Goal: Task Accomplishment & Management: Use online tool/utility

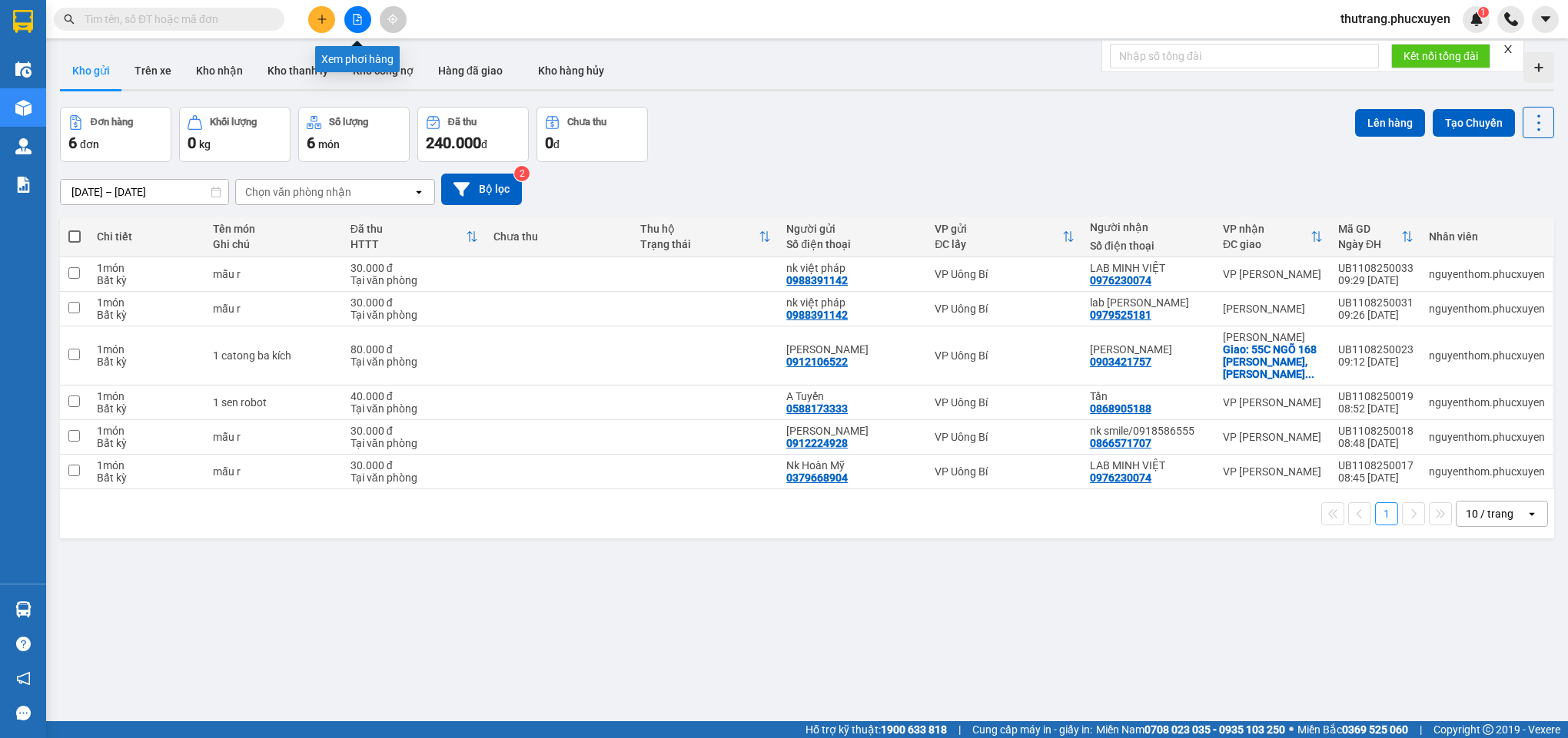
click at [348, 20] on button at bounding box center [357, 20] width 27 height 27
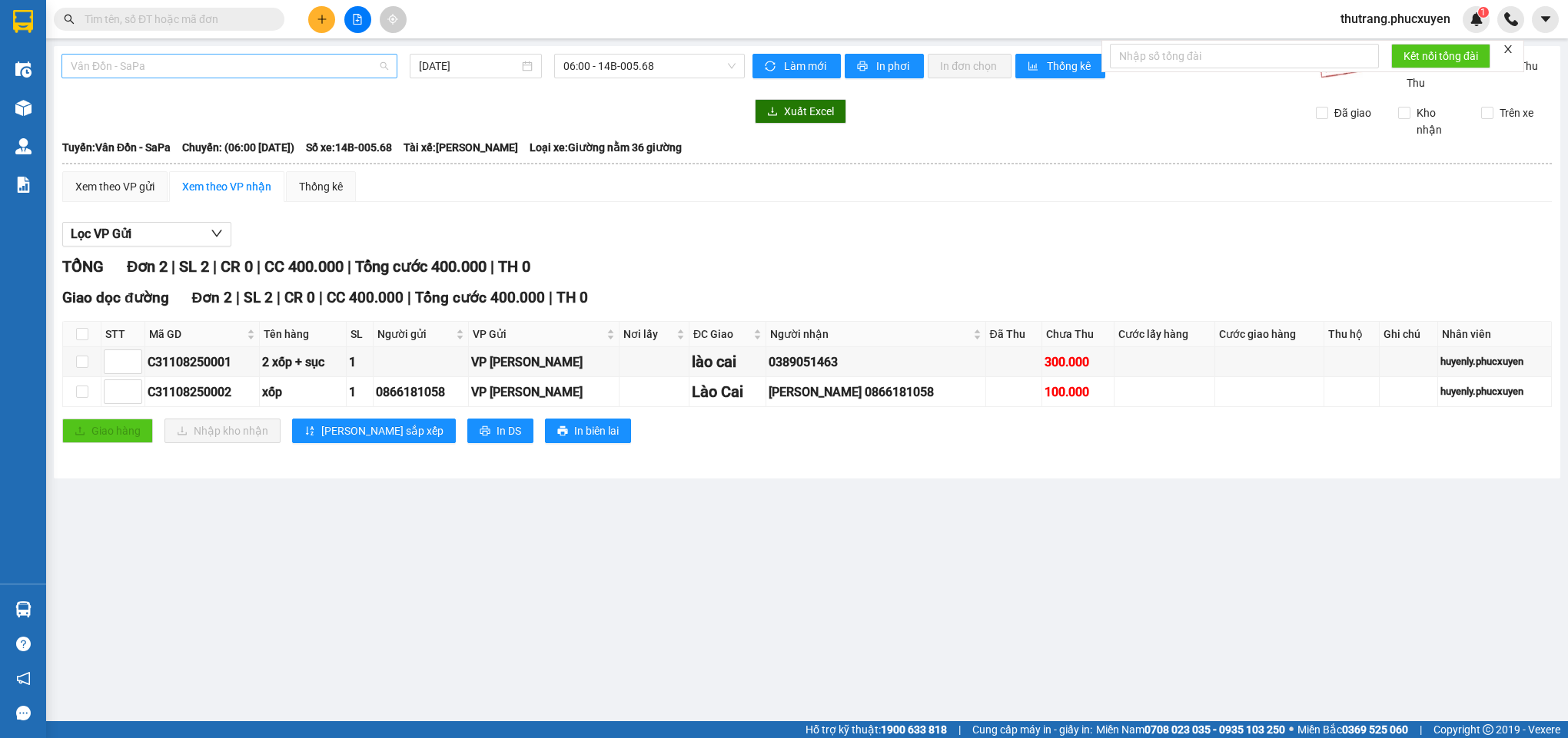
click at [201, 68] on span "Vân Đồn - SaPa" at bounding box center [229, 66] width 318 height 23
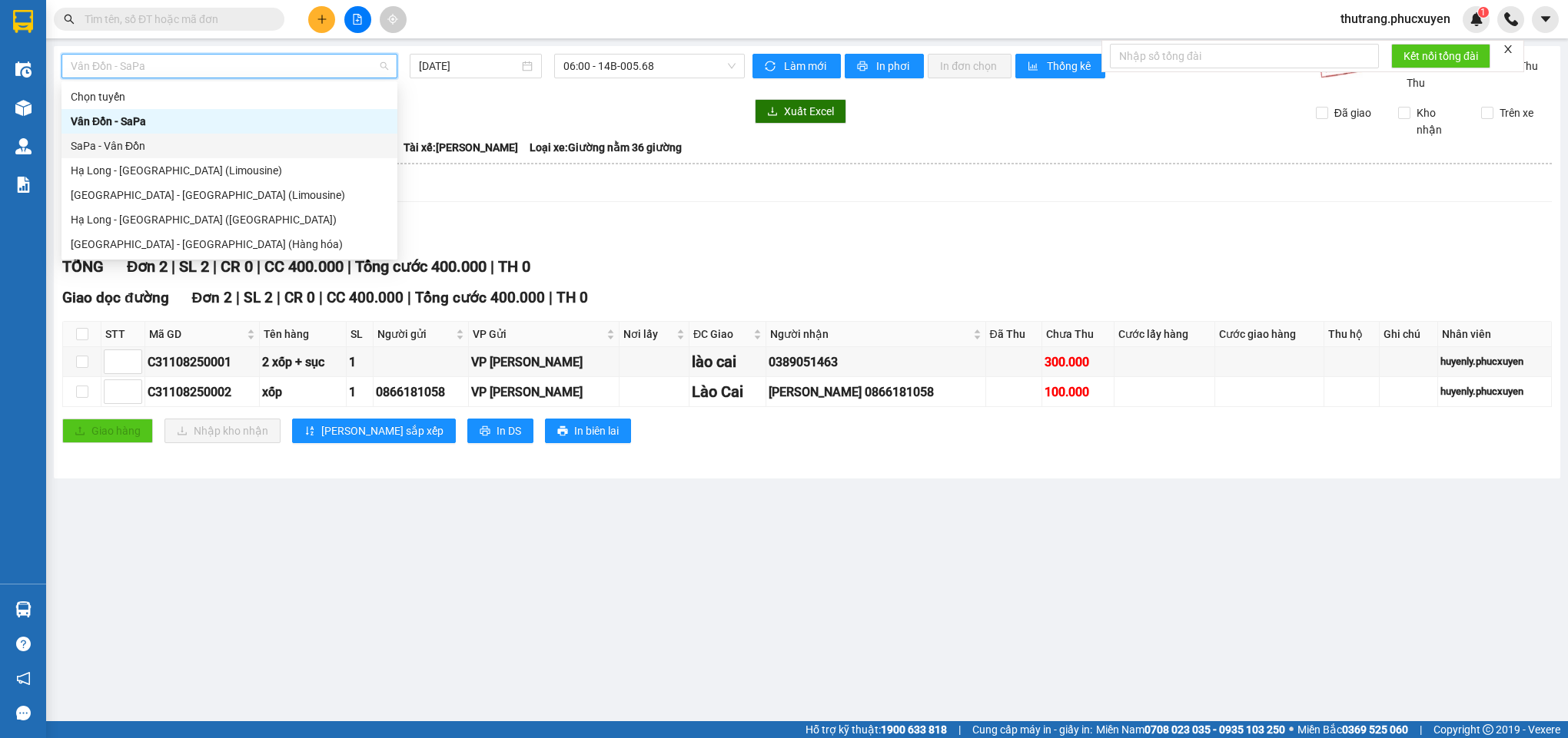
click at [129, 140] on div "SaPa - Vân Đồn" at bounding box center [229, 146] width 318 height 17
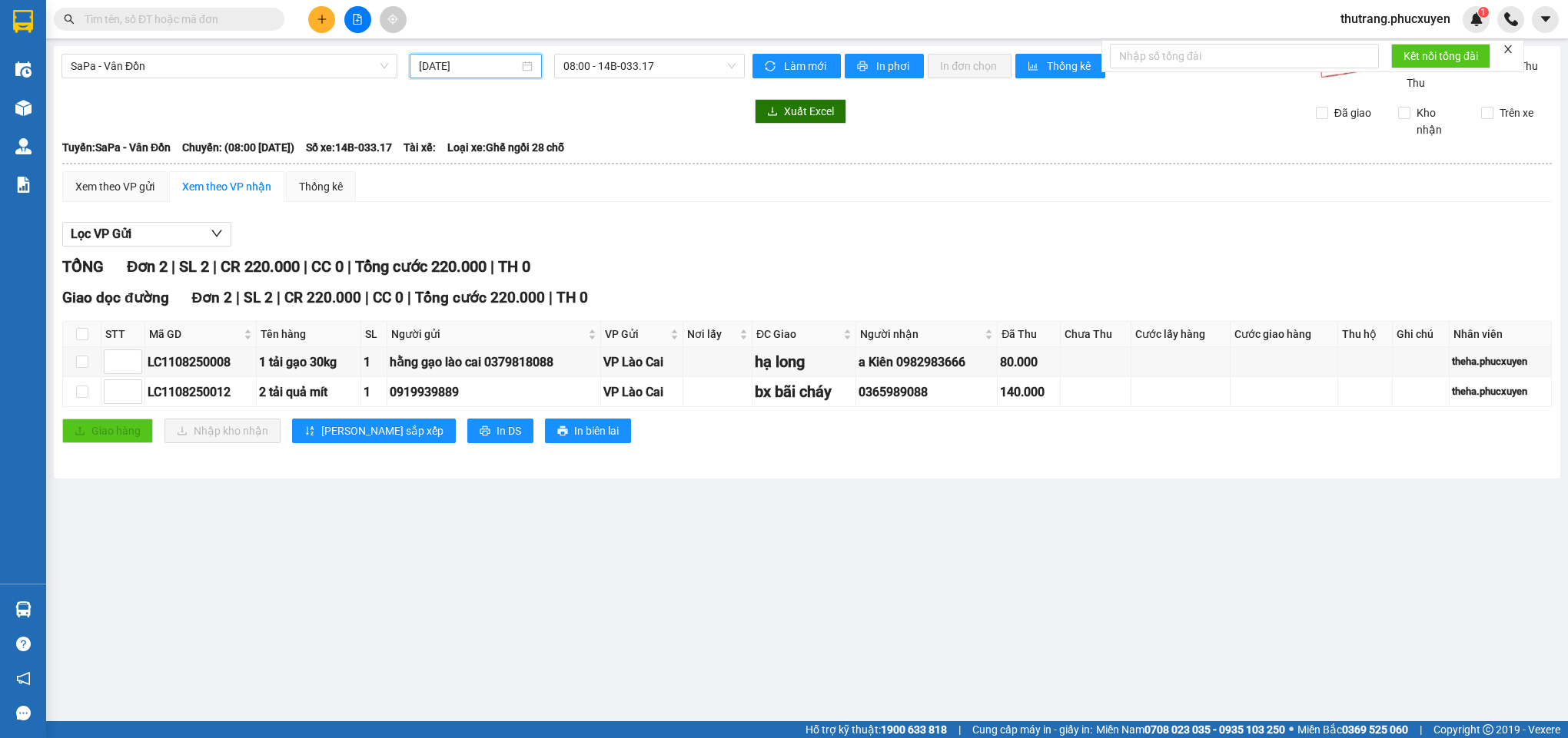
click at [461, 69] on input "[DATE]" at bounding box center [469, 66] width 101 height 17
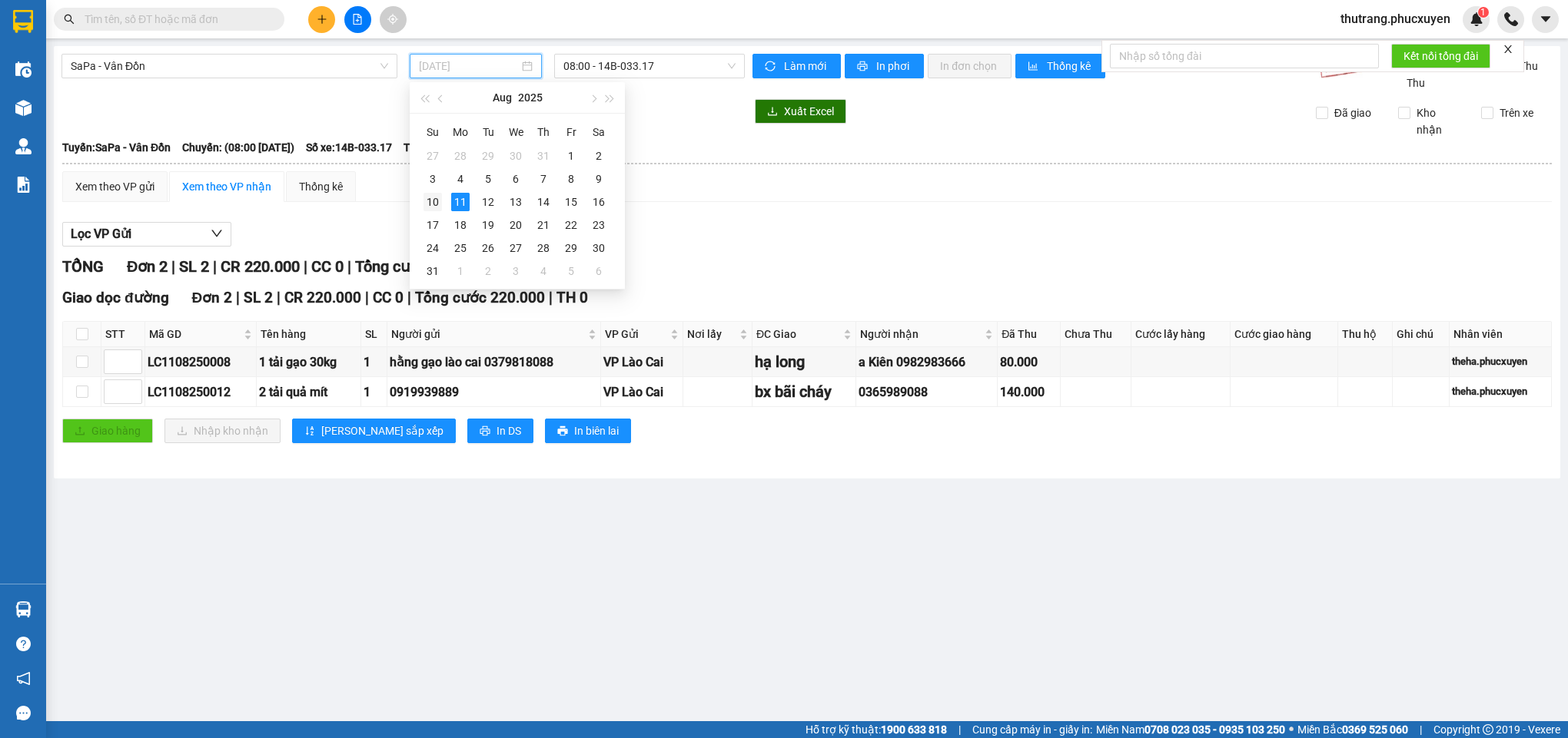
click at [432, 208] on div "10" at bounding box center [433, 202] width 19 height 19
type input "[DATE]"
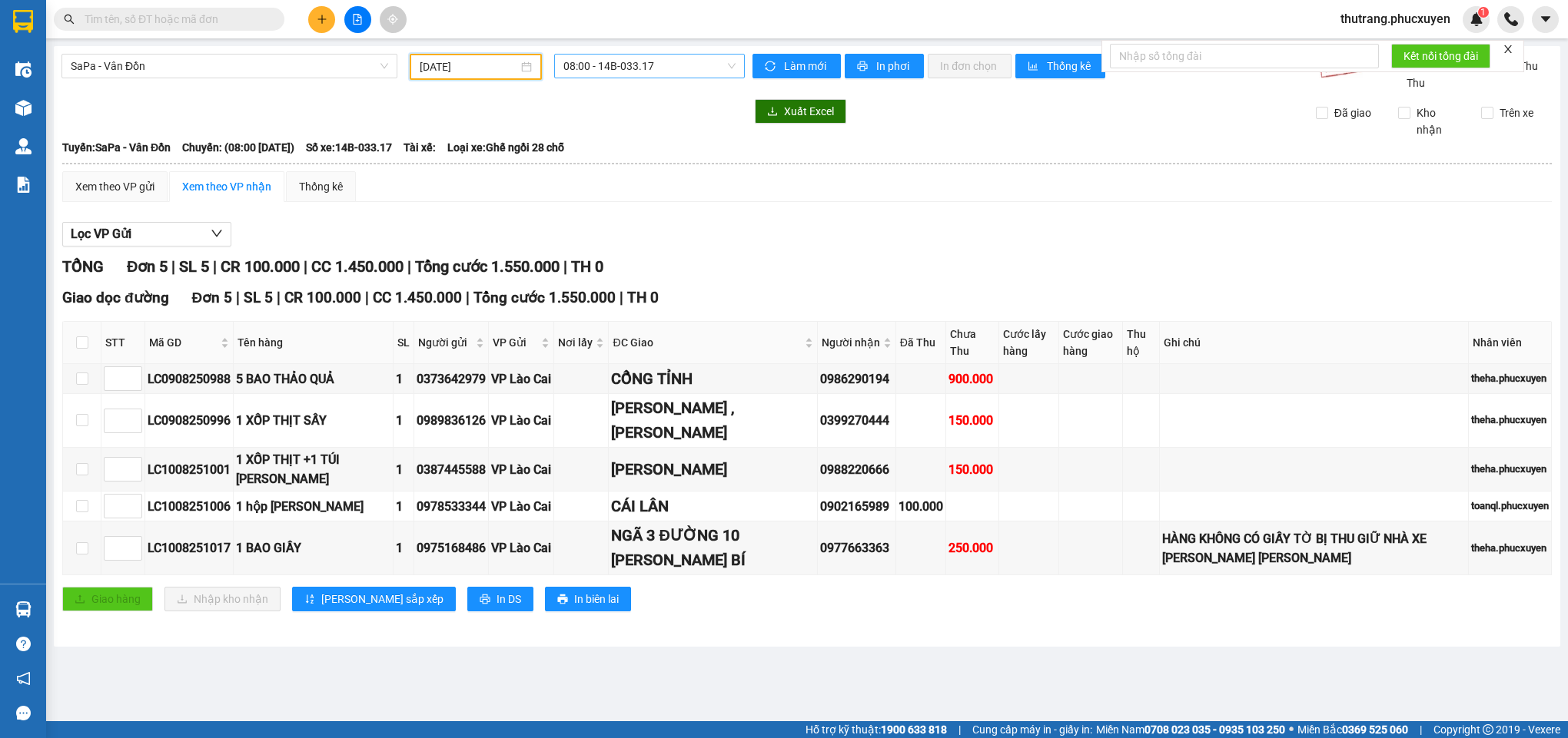
click at [624, 72] on span "08:00 - 14B-033.17" at bounding box center [649, 66] width 172 height 23
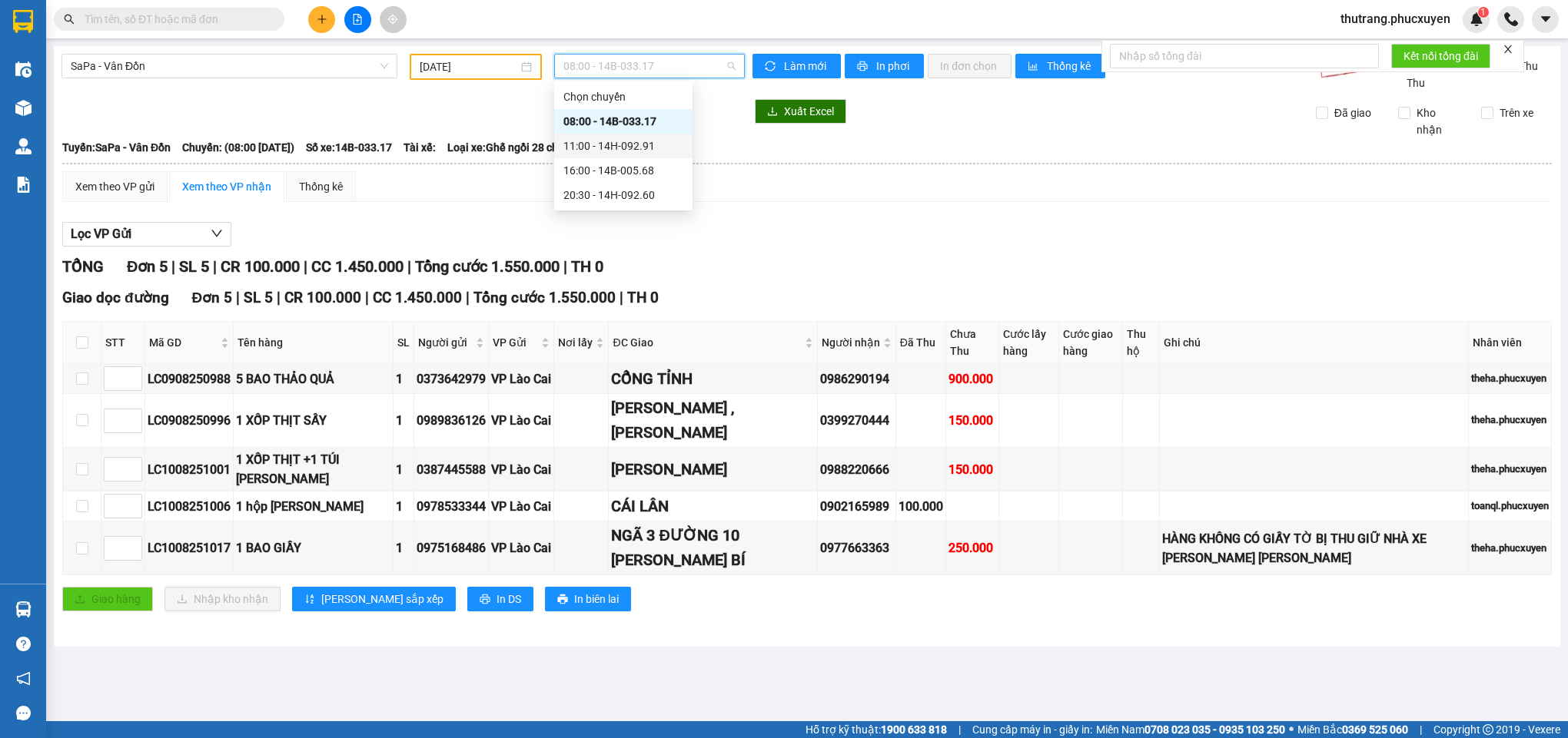
click at [623, 139] on div "11:00 - 14H-092.91" at bounding box center [624, 146] width 120 height 17
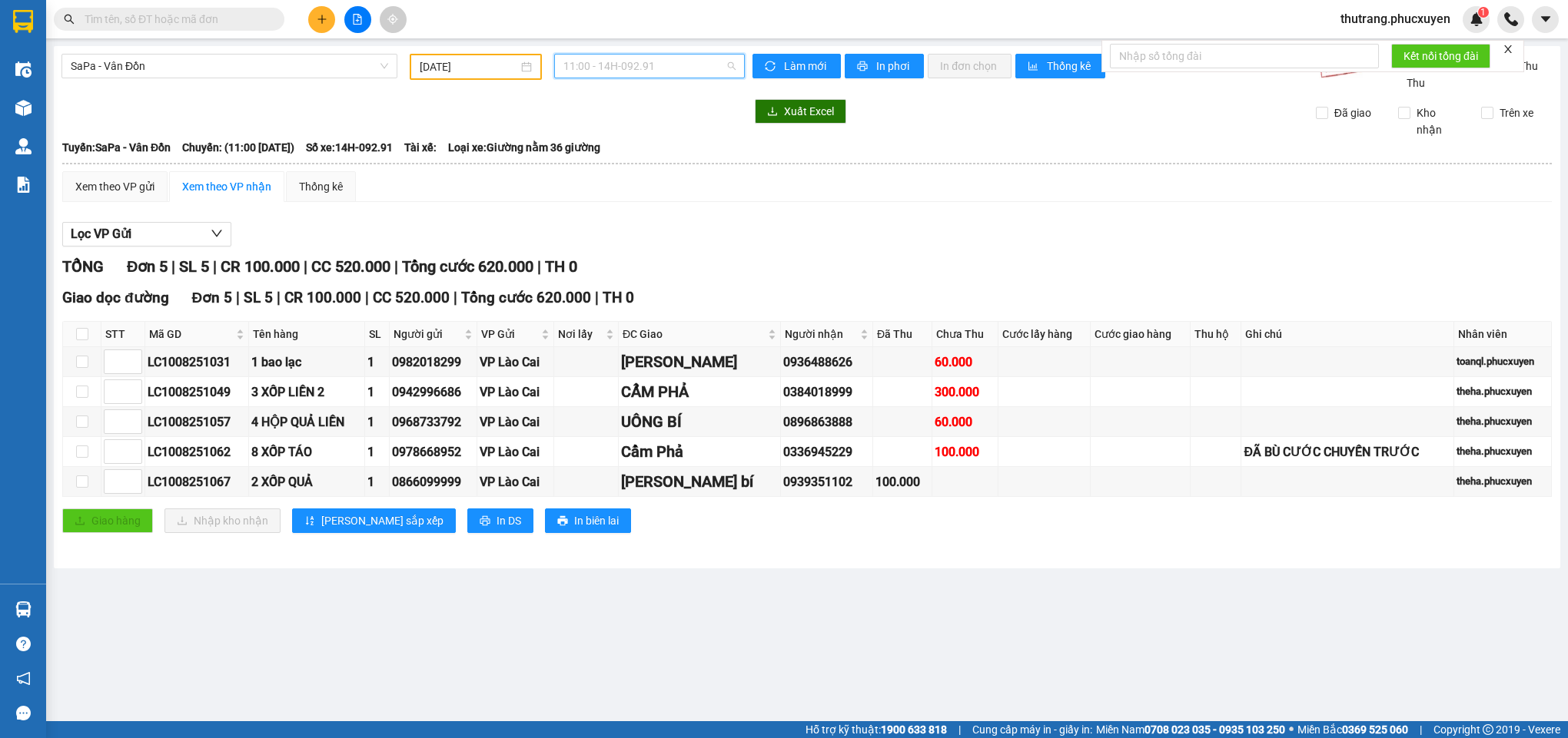
click at [616, 65] on span "11:00 - 14H-092.91" at bounding box center [649, 66] width 172 height 23
click at [603, 169] on div "16:00 - 14B-005.68" at bounding box center [624, 171] width 120 height 17
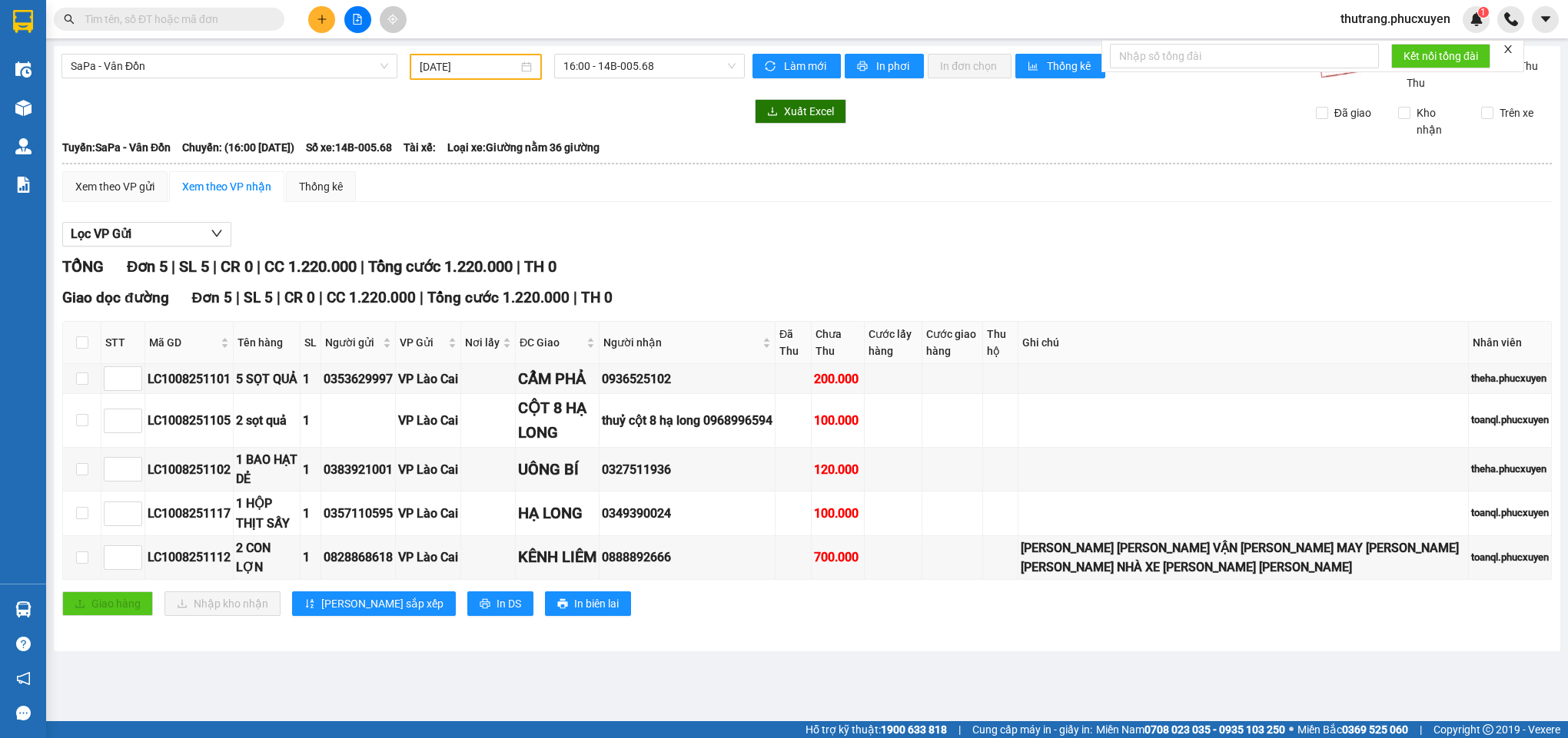
paste input "963900801"
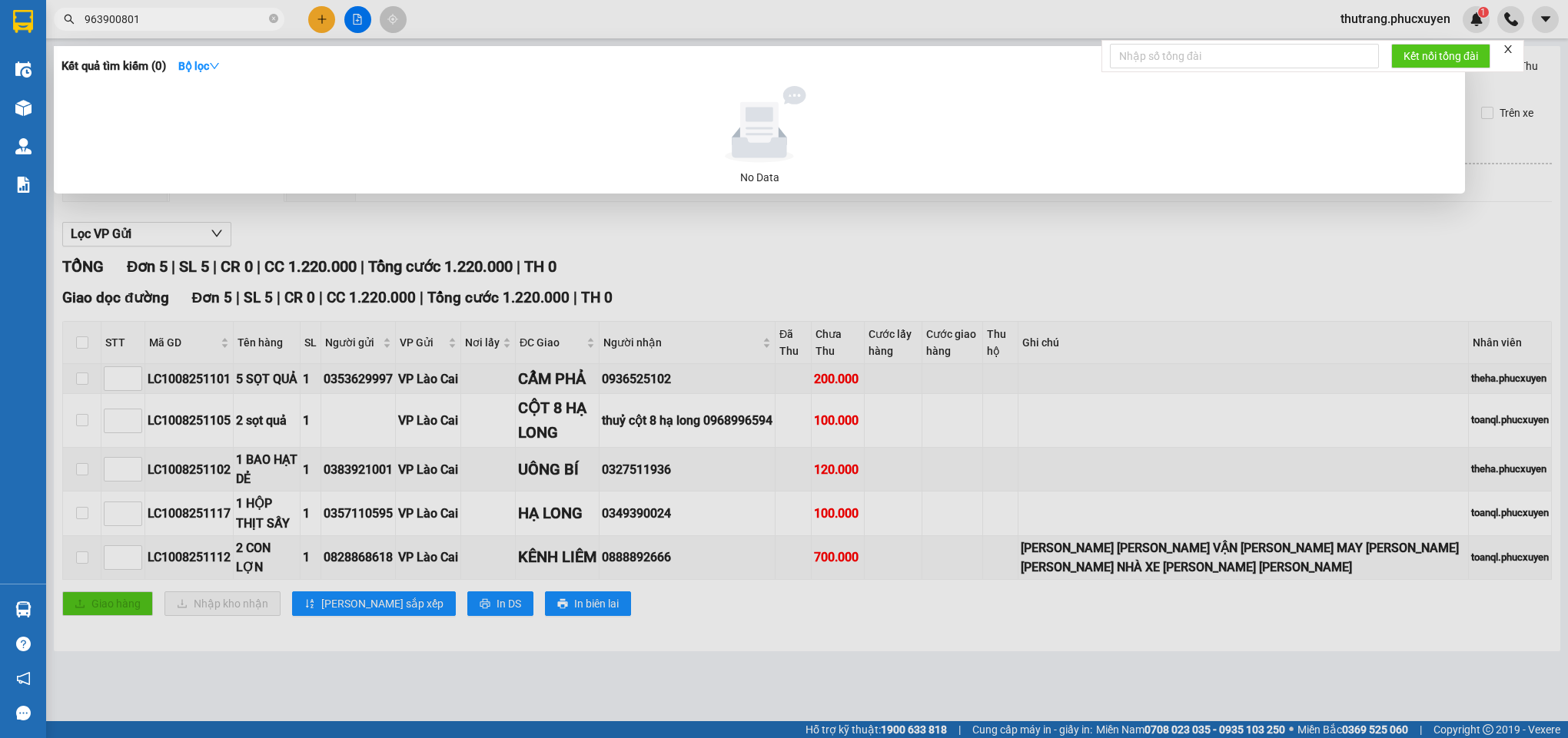
click at [85, 16] on input "963900801" at bounding box center [175, 20] width 181 height 17
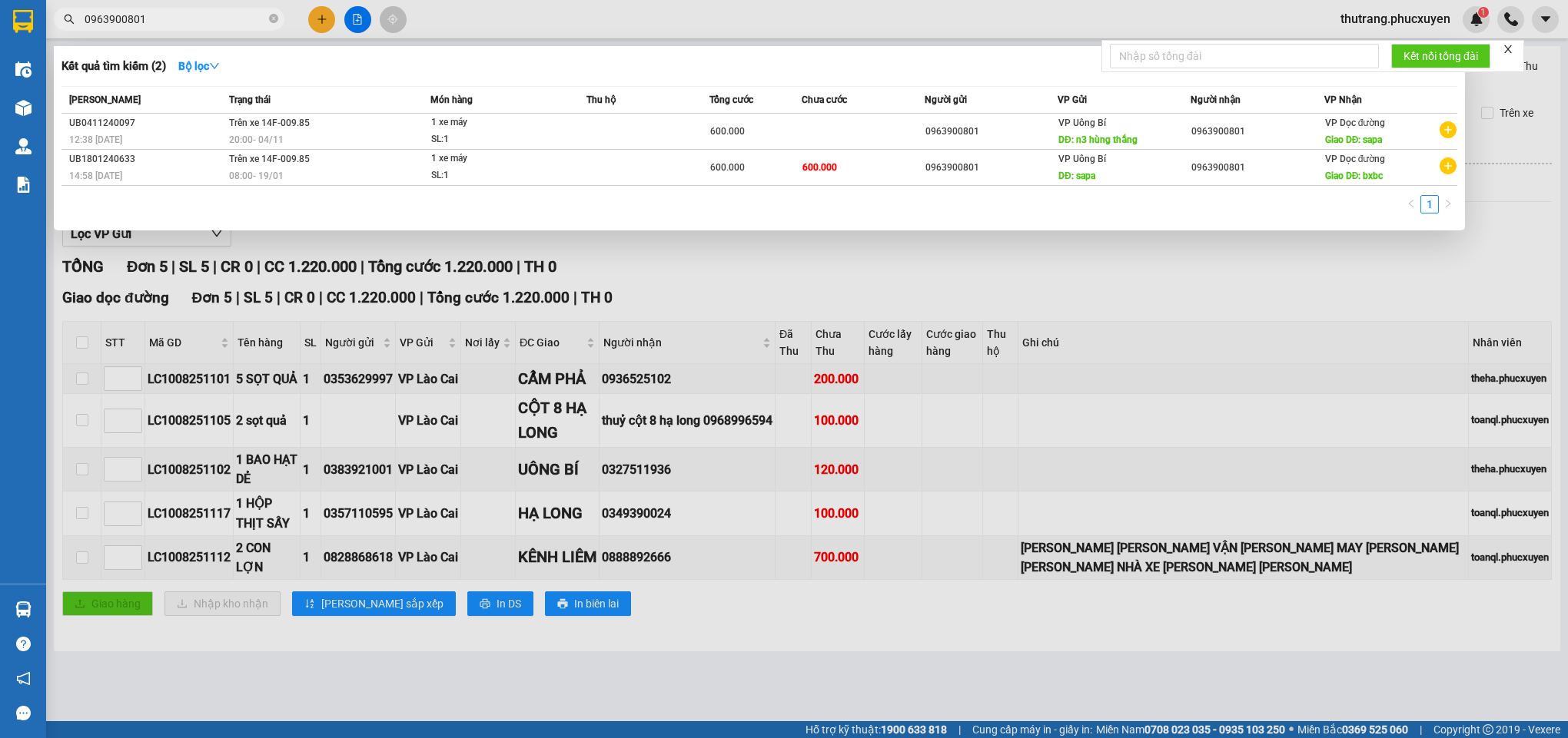
type input "0963900801"
click at [552, 10] on div at bounding box center [784, 369] width 1568 height 738
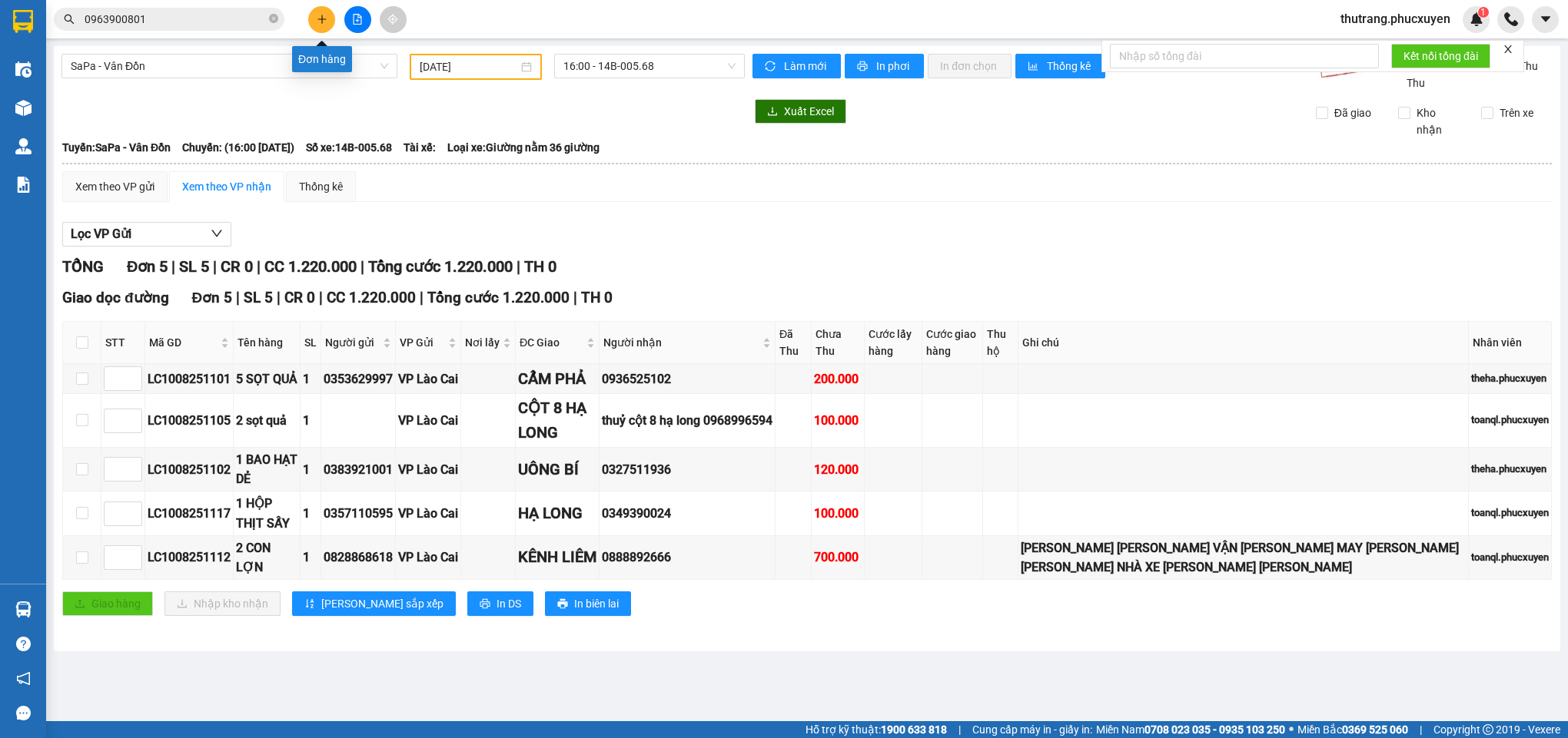
click at [317, 16] on icon "plus" at bounding box center [322, 20] width 11 height 11
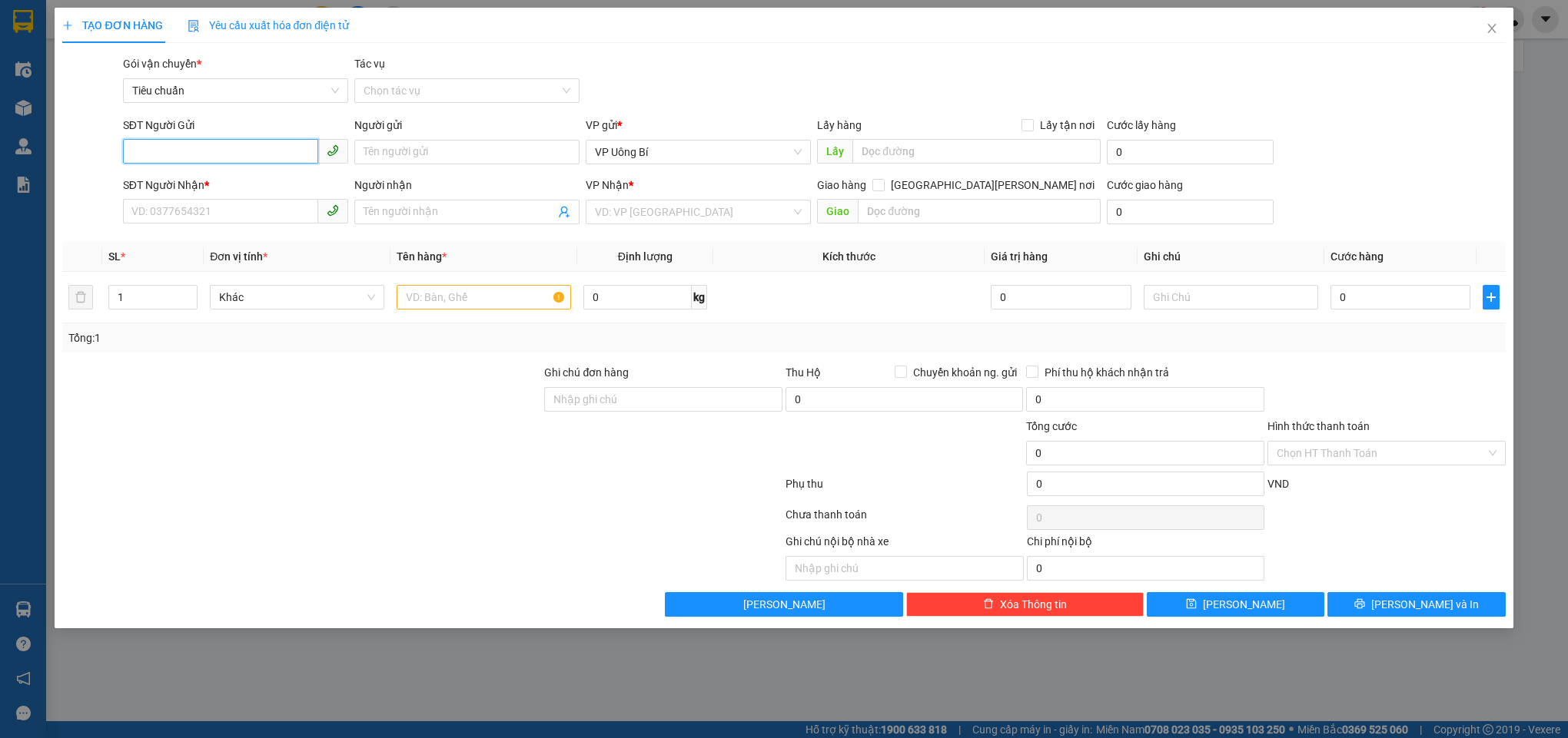
paste input "963900801"
type input "963900801"
click at [1482, 24] on span "Close" at bounding box center [1492, 29] width 43 height 43
